Goal: Task Accomplishment & Management: Complete application form

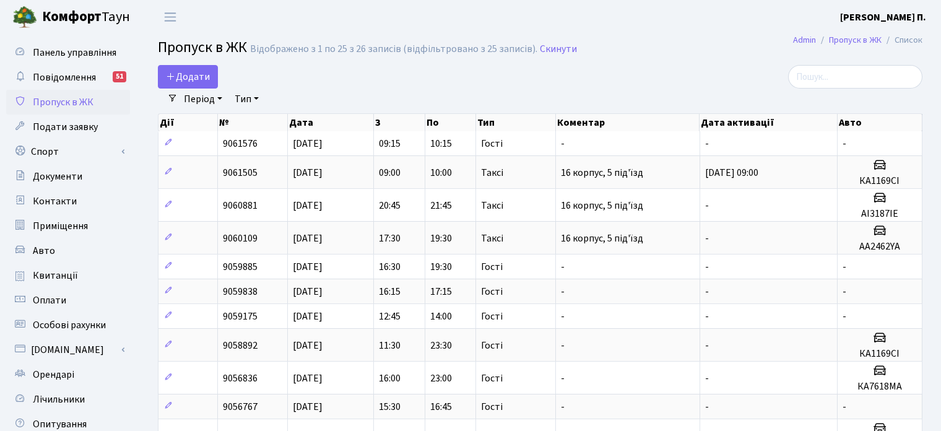
select select "25"
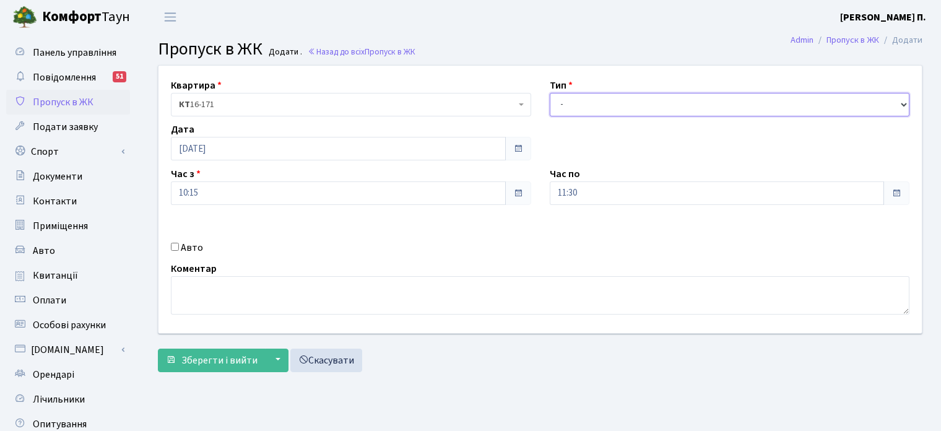
drag, startPoint x: 0, startPoint y: 0, endPoint x: 654, endPoint y: 108, distance: 663.3
click at [654, 108] on select "- Доставка Таксі Гості Сервіс" at bounding box center [730, 105] width 360 height 24
click at [550, 93] on select "- Доставка Таксі Гості Сервіс" at bounding box center [730, 105] width 360 height 24
drag, startPoint x: 568, startPoint y: 105, endPoint x: 570, endPoint y: 115, distance: 10.2
click at [568, 105] on select "- Доставка Таксі Гості Сервіс" at bounding box center [730, 105] width 360 height 24
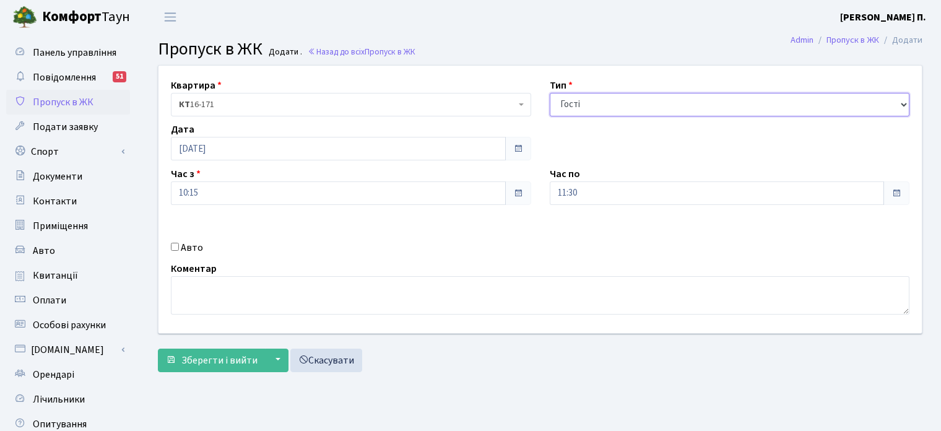
select select "2"
click at [550, 93] on select "- Доставка Таксі Гості Сервіс" at bounding box center [730, 105] width 360 height 24
click at [175, 245] on input "Авто" at bounding box center [175, 247] width 8 height 8
checkbox input "true"
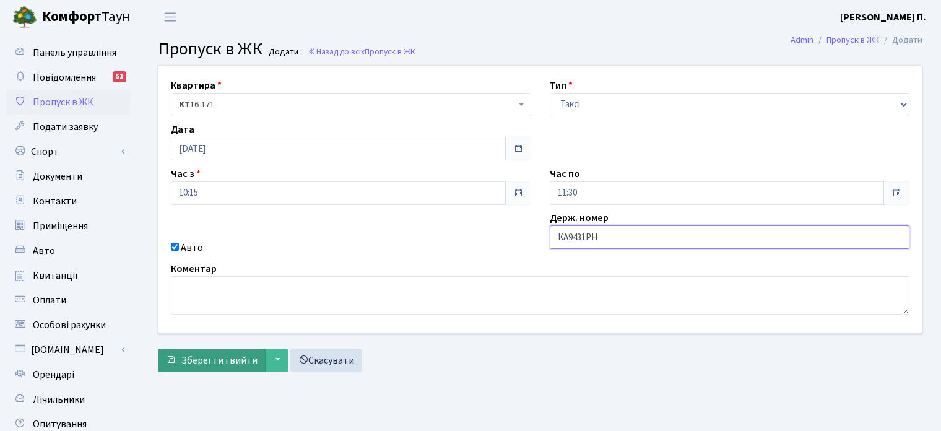
type input "КА9431PH"
click at [208, 360] on span "Зберегти і вийти" at bounding box center [219, 361] width 76 height 14
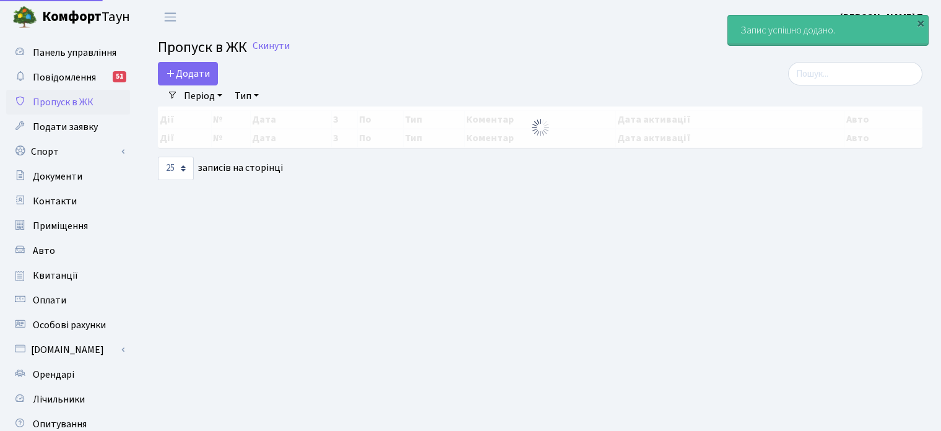
select select "25"
